Goal: Find specific page/section: Find specific page/section

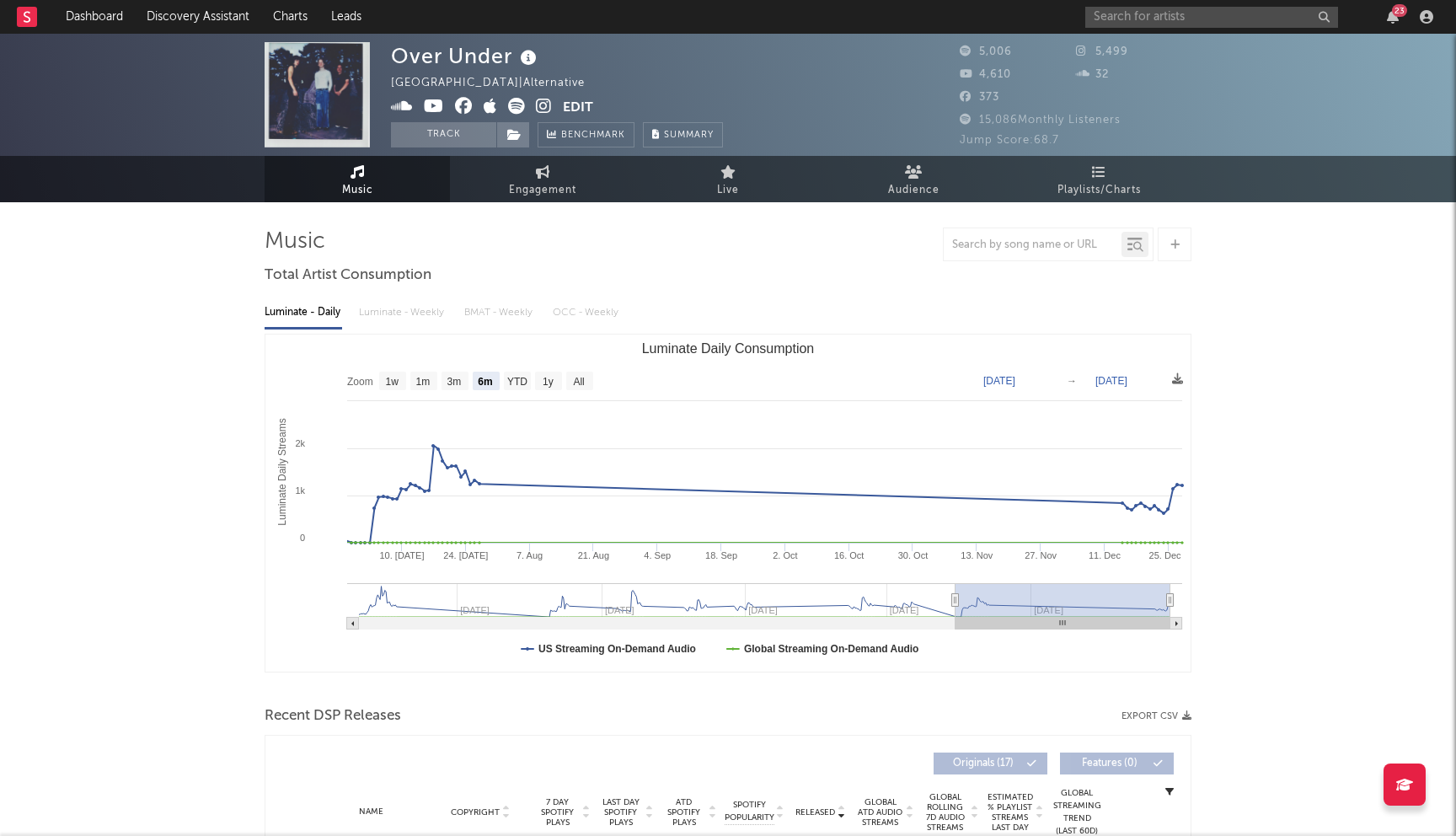
select select "6m"
click at [1145, 22] on input "text" at bounding box center [1211, 16] width 253 height 21
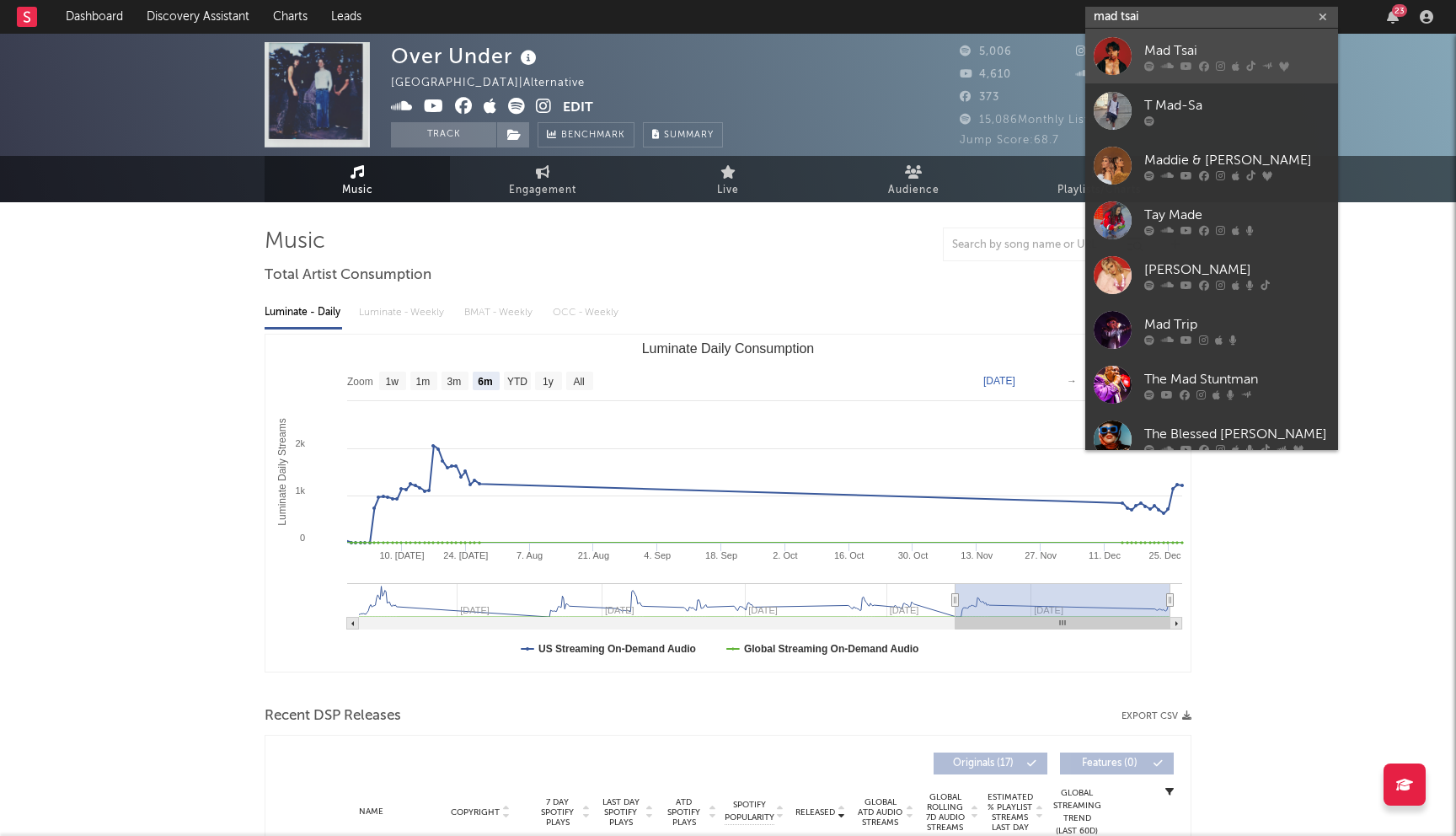
type input "mad tsai"
click at [1168, 60] on icon at bounding box center [1167, 65] width 13 height 10
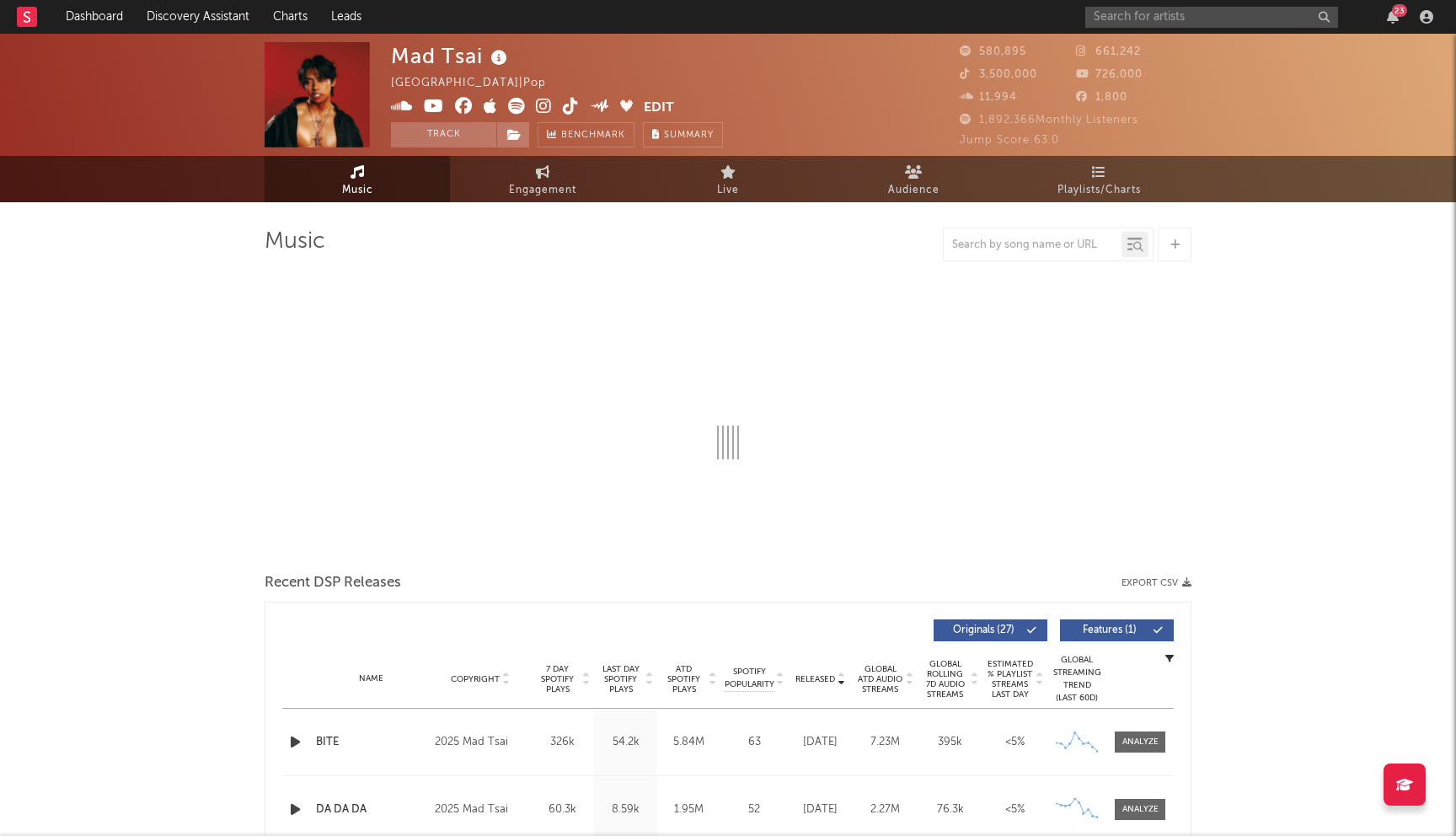
select select "6m"
